Goal: Navigation & Orientation: Find specific page/section

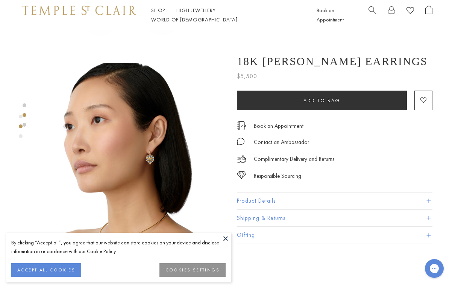
scroll to position [173, 0]
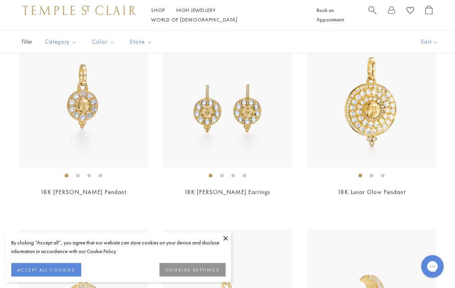
scroll to position [185, 0]
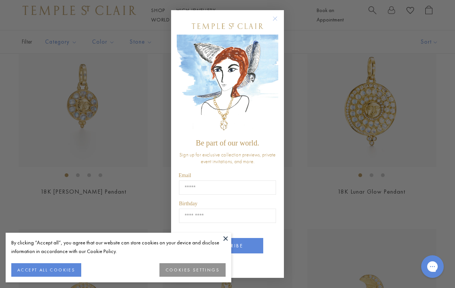
click at [315, 65] on div "Close dialog Be part of our world. Sign up for exclusive collection previews, p…" at bounding box center [227, 144] width 455 height 288
click at [221, 244] on button at bounding box center [225, 238] width 11 height 11
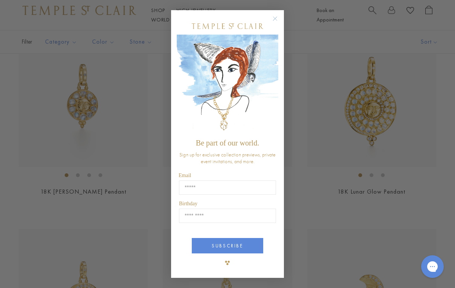
click at [326, 243] on div "Close dialog Be part of our world. Sign up for exclusive collection previews, p…" at bounding box center [227, 144] width 455 height 288
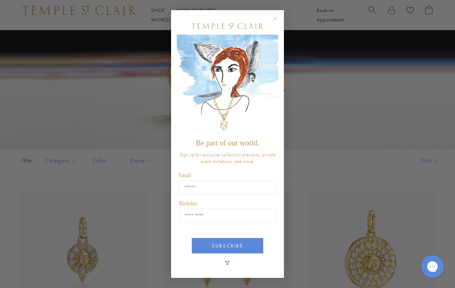
scroll to position [0, 0]
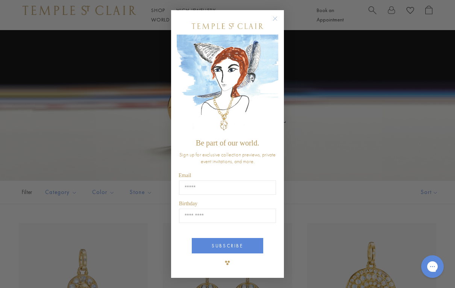
click at [277, 22] on icon "Close dialog" at bounding box center [274, 18] width 9 height 9
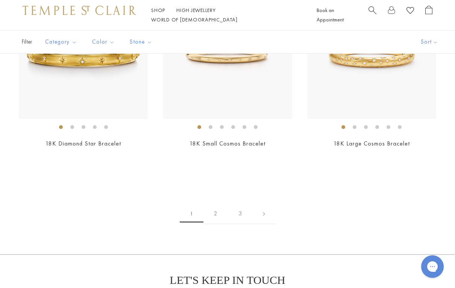
scroll to position [3288, 0]
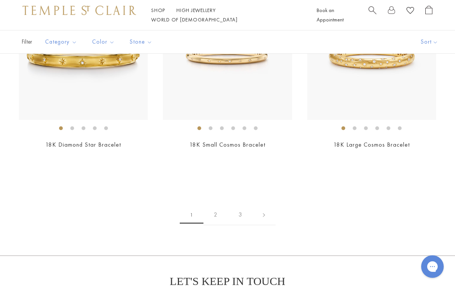
click at [219, 209] on link "2" at bounding box center [215, 214] width 24 height 21
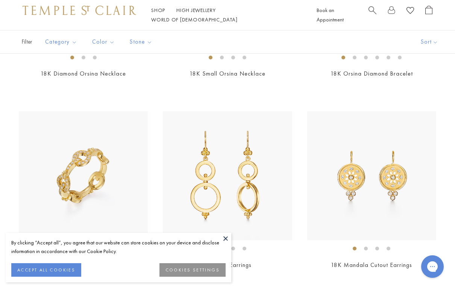
scroll to position [2029, 0]
